Goal: Entertainment & Leisure: Consume media (video, audio)

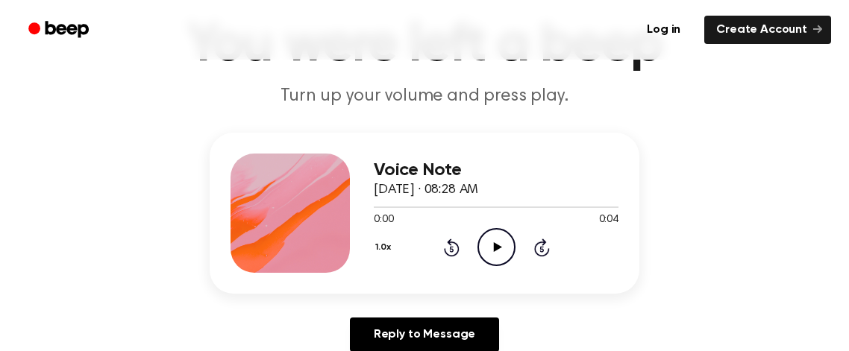
scroll to position [100, 0]
click at [512, 243] on icon "Play Audio" at bounding box center [497, 248] width 38 height 38
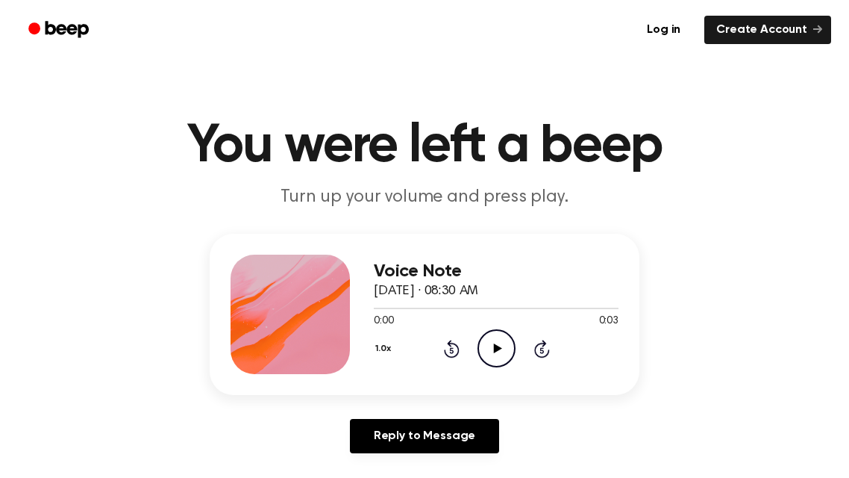
click at [489, 340] on icon "Play Audio" at bounding box center [497, 348] width 38 height 38
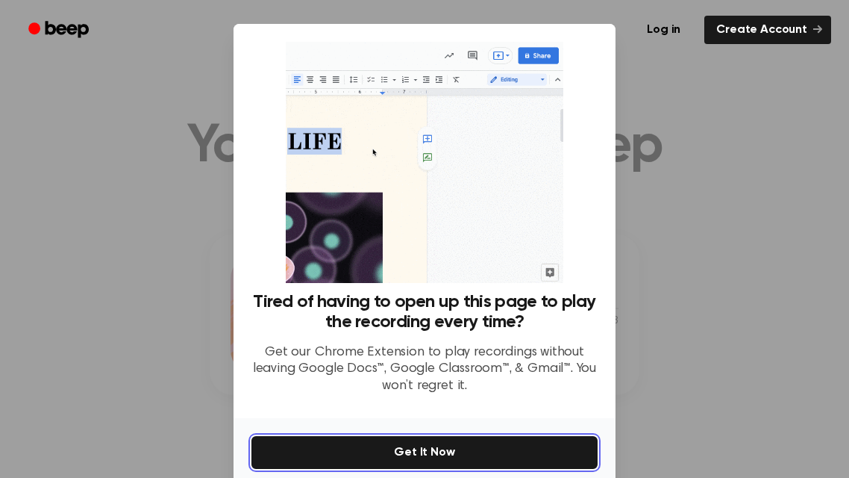
click at [481, 460] on button "Get It Now" at bounding box center [424, 452] width 346 height 33
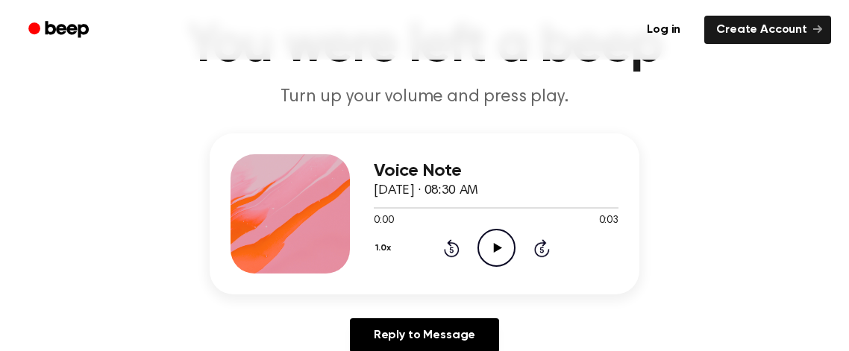
scroll to position [104, 0]
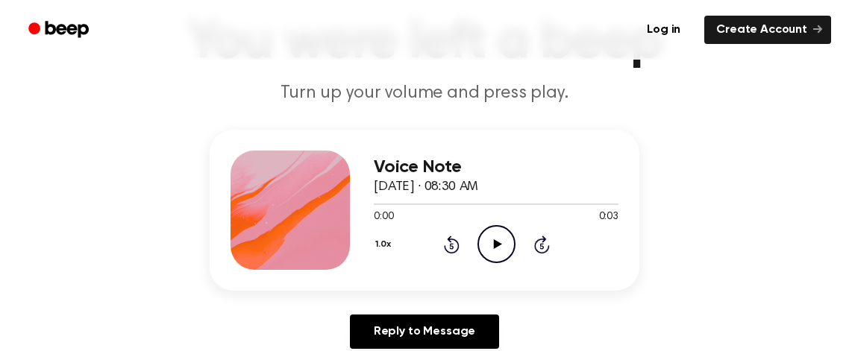
click at [505, 235] on icon "Play Audio" at bounding box center [497, 244] width 38 height 38
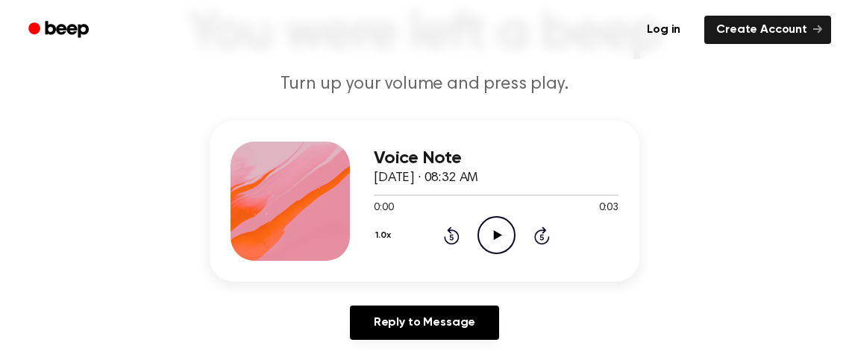
click at [502, 240] on icon "Play Audio" at bounding box center [497, 235] width 38 height 38
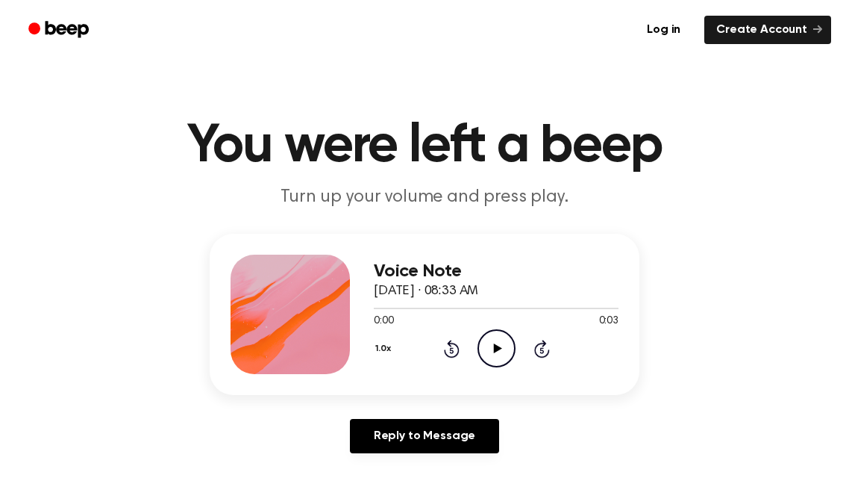
click at [497, 336] on icon "Play Audio" at bounding box center [497, 348] width 38 height 38
